Goal: Find specific page/section: Find specific page/section

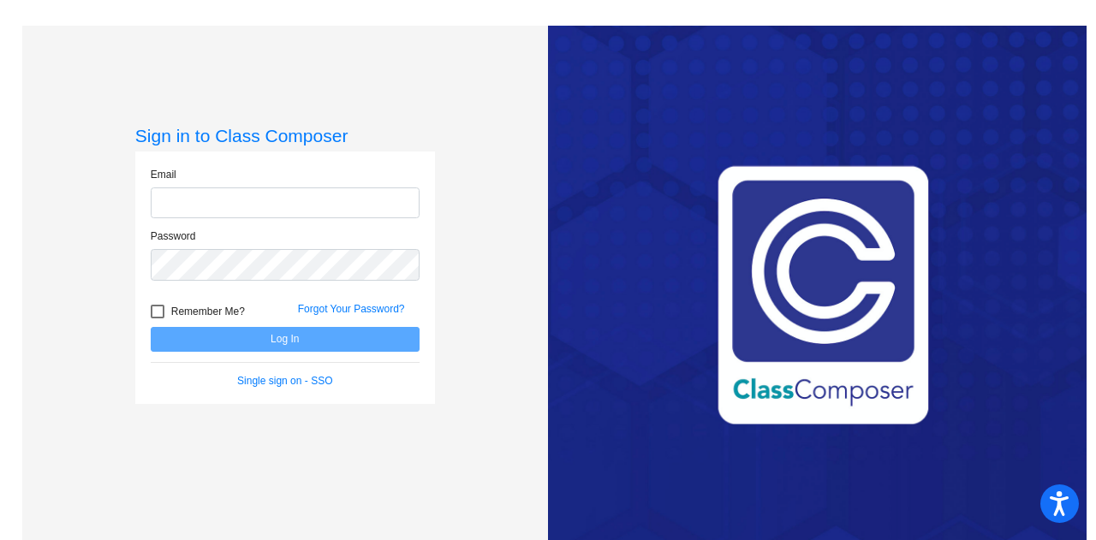
type input "[EMAIL_ADDRESS][DOMAIN_NAME]"
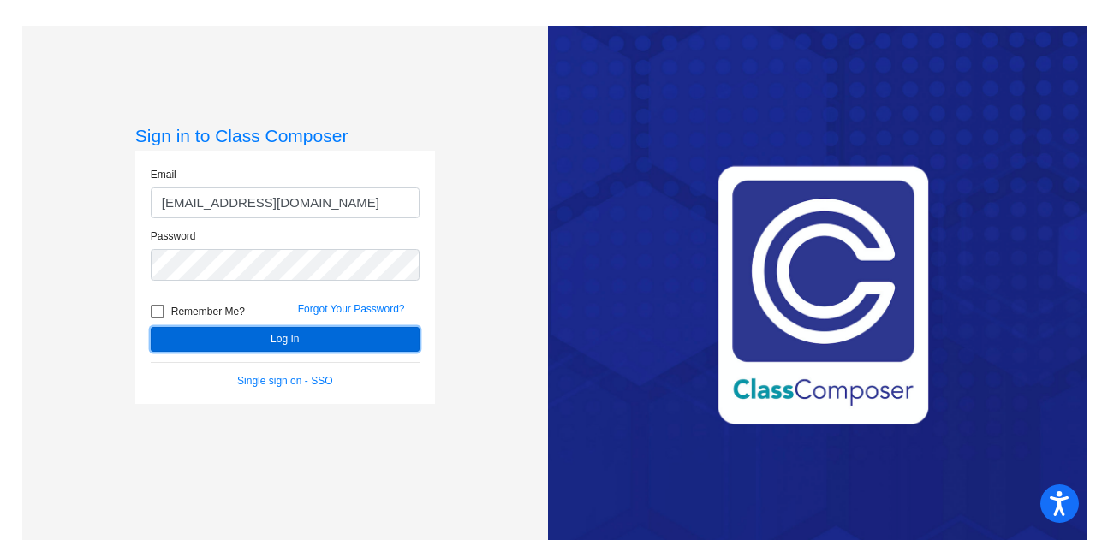
click at [235, 336] on button "Log In" at bounding box center [285, 339] width 269 height 25
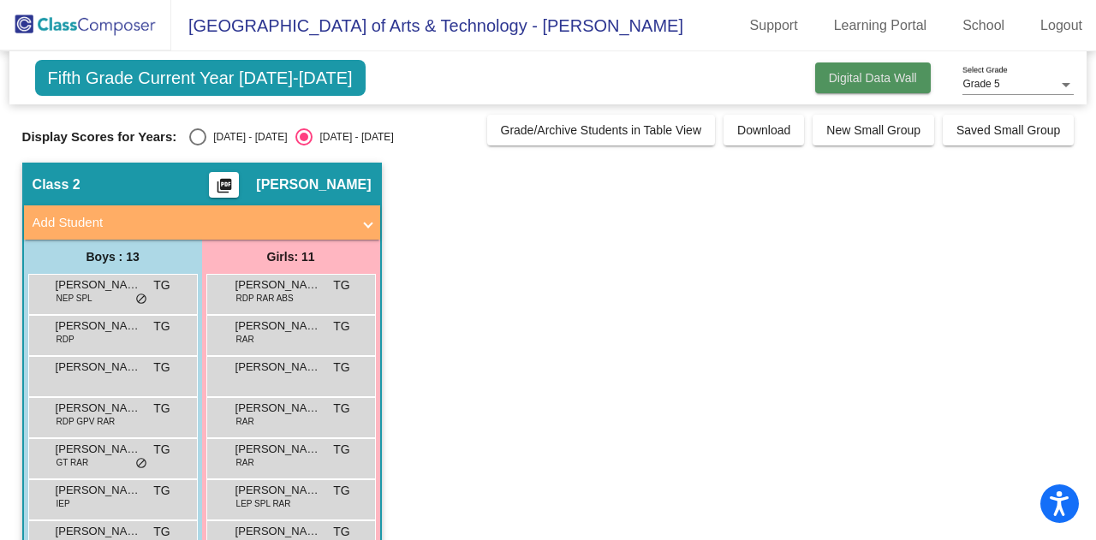
click at [849, 73] on span "Digital Data Wall" at bounding box center [873, 78] width 88 height 14
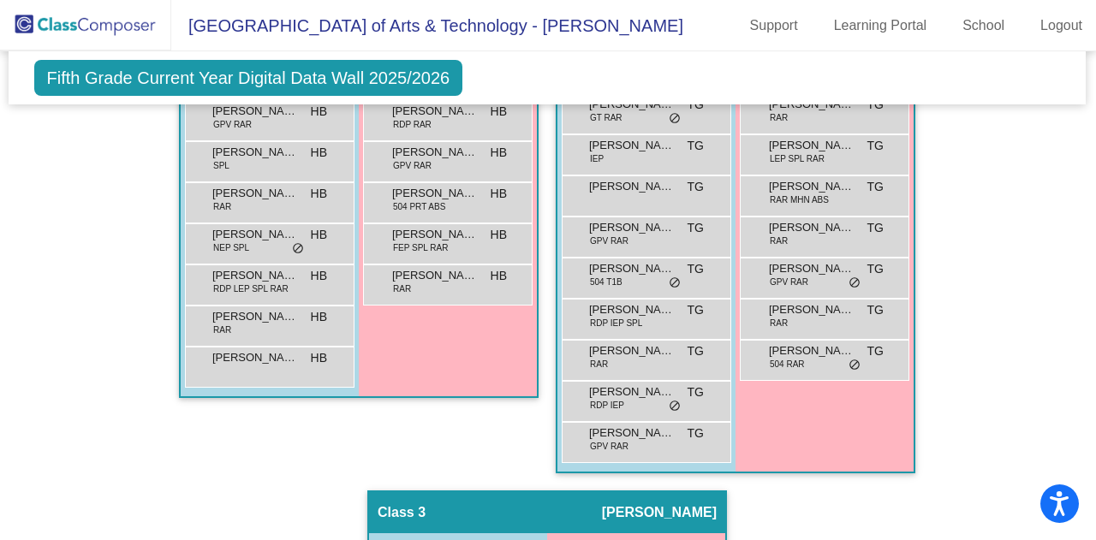
scroll to position [634, 1]
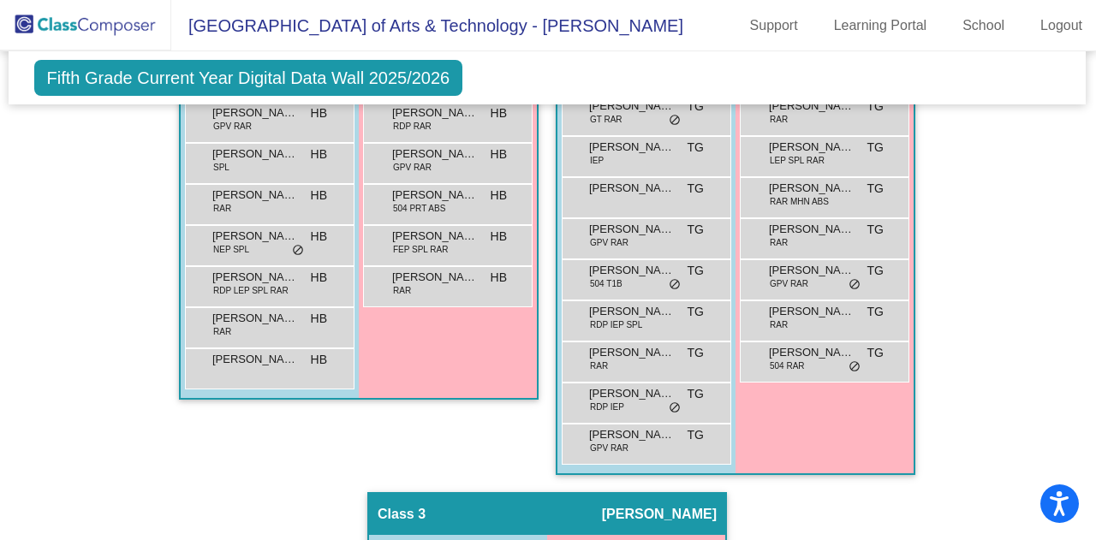
click at [274, 439] on div "Class 1 picture_as_pdf [PERSON_NAME] Add Student First Name Last Name Student I…" at bounding box center [359, 155] width 360 height 673
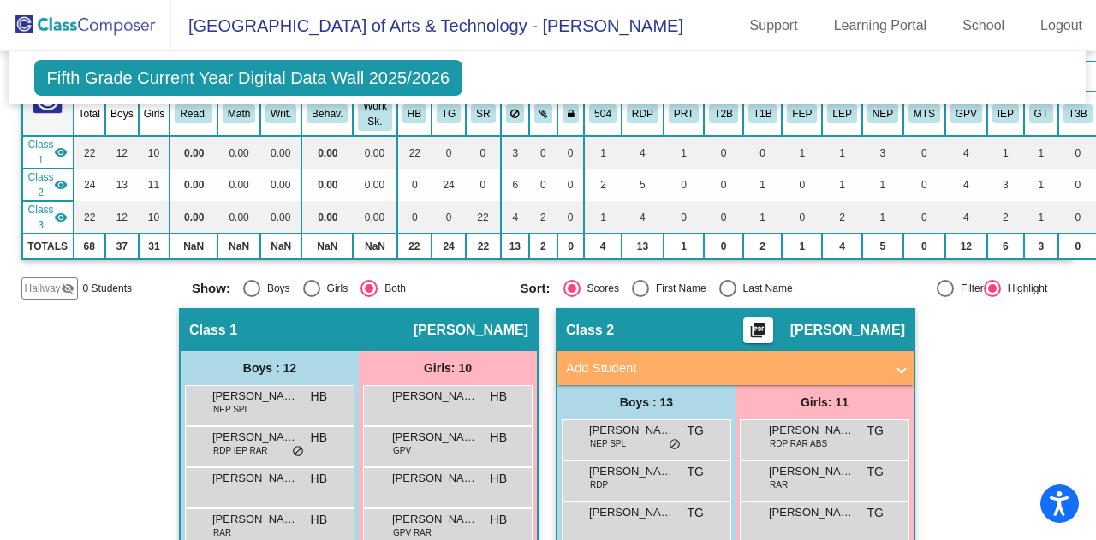
scroll to position [0, 1]
